Goal: Task Accomplishment & Management: Use online tool/utility

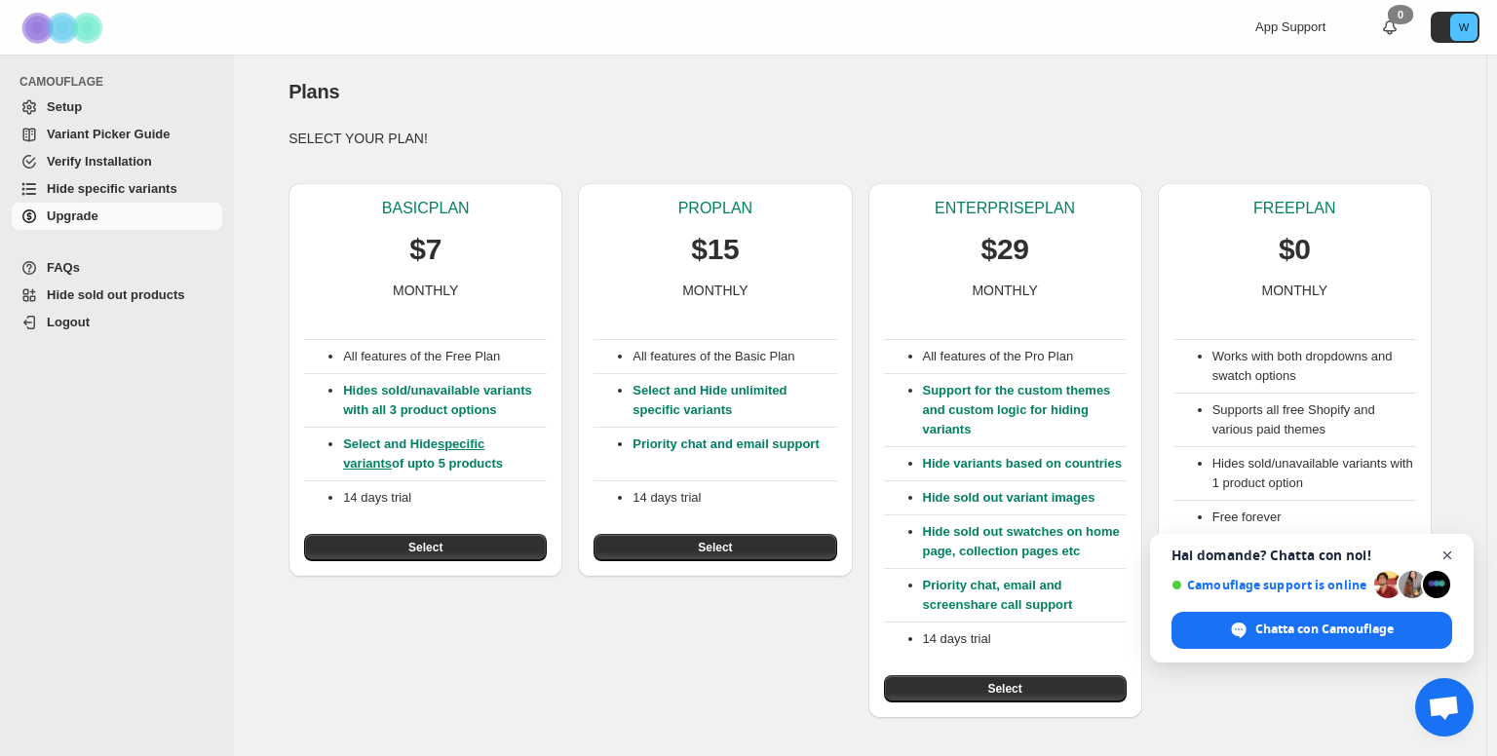
click at [1447, 551] on span "Chiudere la chat" at bounding box center [1448, 556] width 24 height 24
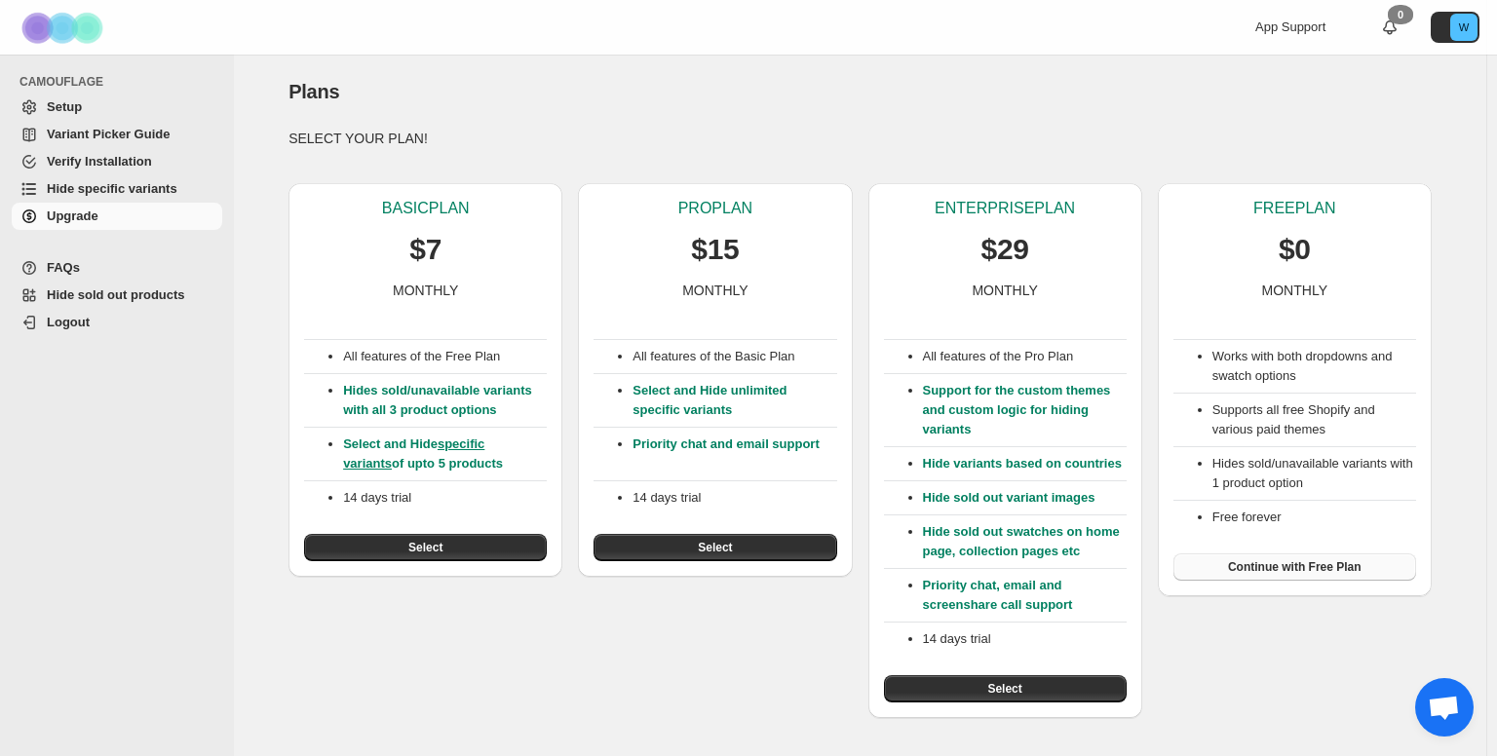
click at [1345, 573] on span "Continue with Free Plan" at bounding box center [1295, 568] width 134 height 16
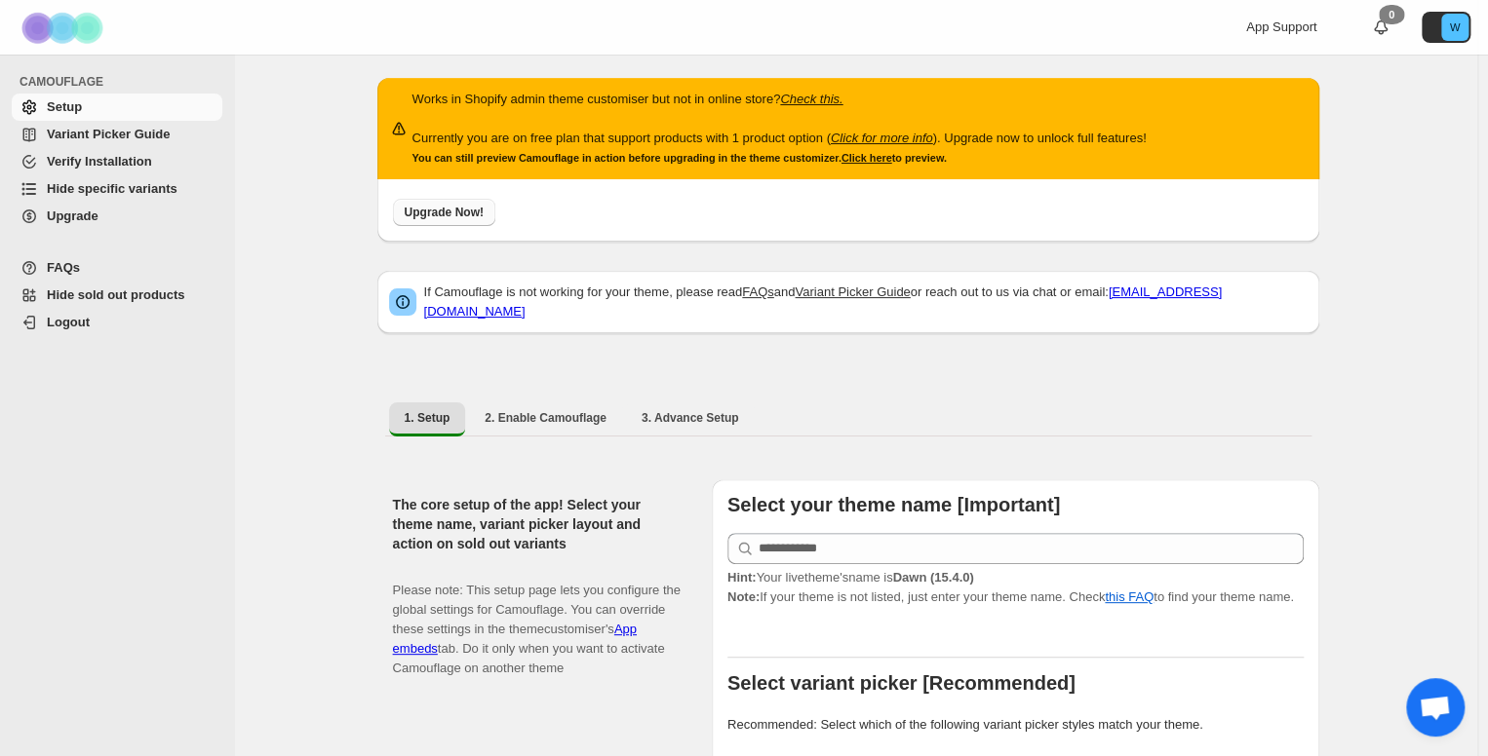
click at [479, 223] on button "Upgrade Now!" at bounding box center [444, 212] width 102 height 27
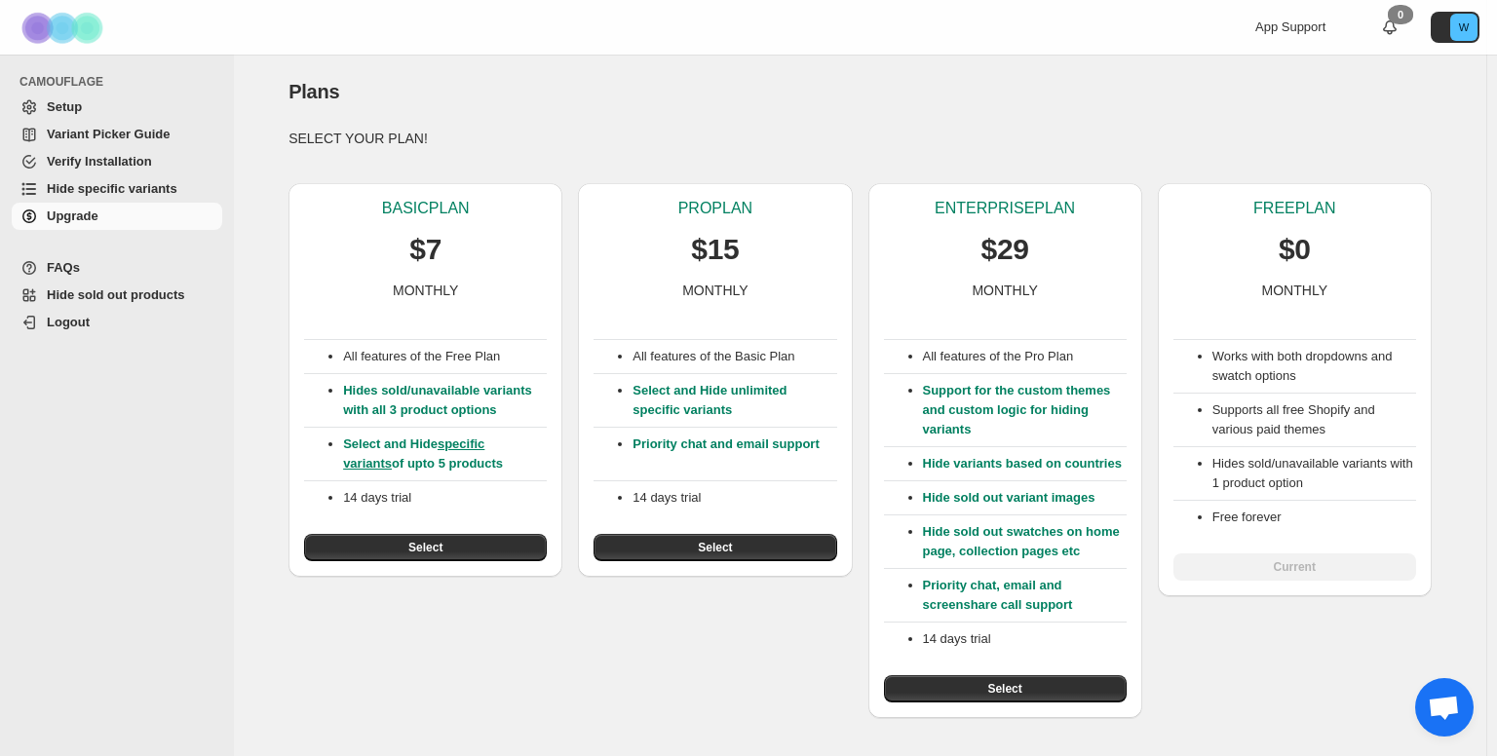
click at [1300, 561] on div "Works with both dropdowns and swatch options Supports all free Shopify and vari…" at bounding box center [1295, 440] width 243 height 281
click at [78, 114] on span "Setup" at bounding box center [64, 106] width 35 height 15
